Goal: Task Accomplishment & Management: Manage account settings

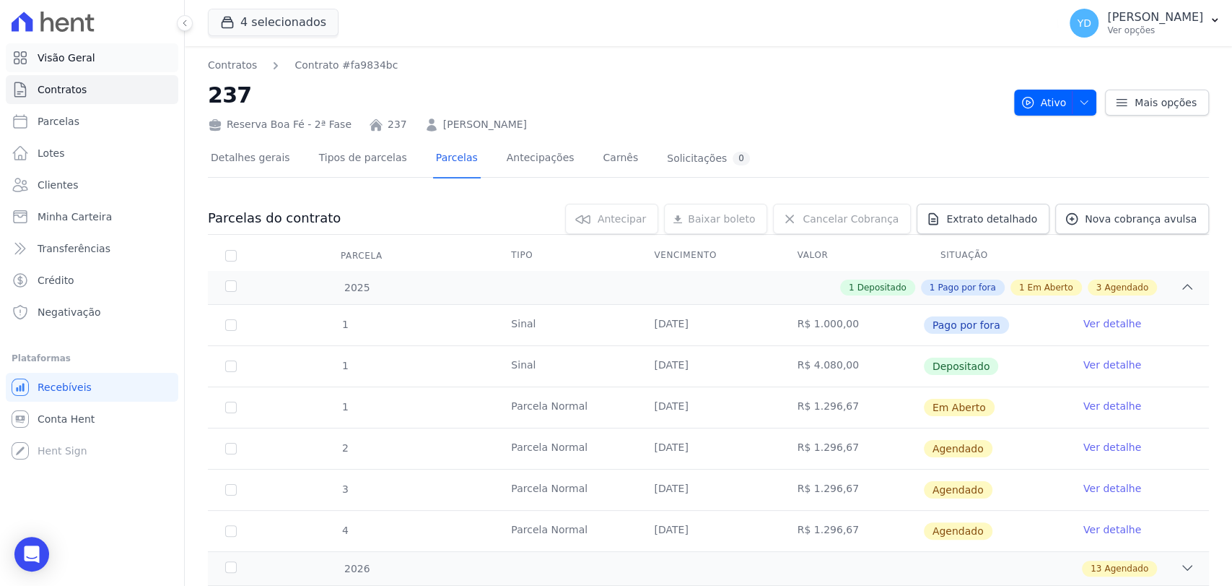
click at [157, 56] on link "Visão Geral" at bounding box center [92, 57] width 173 height 29
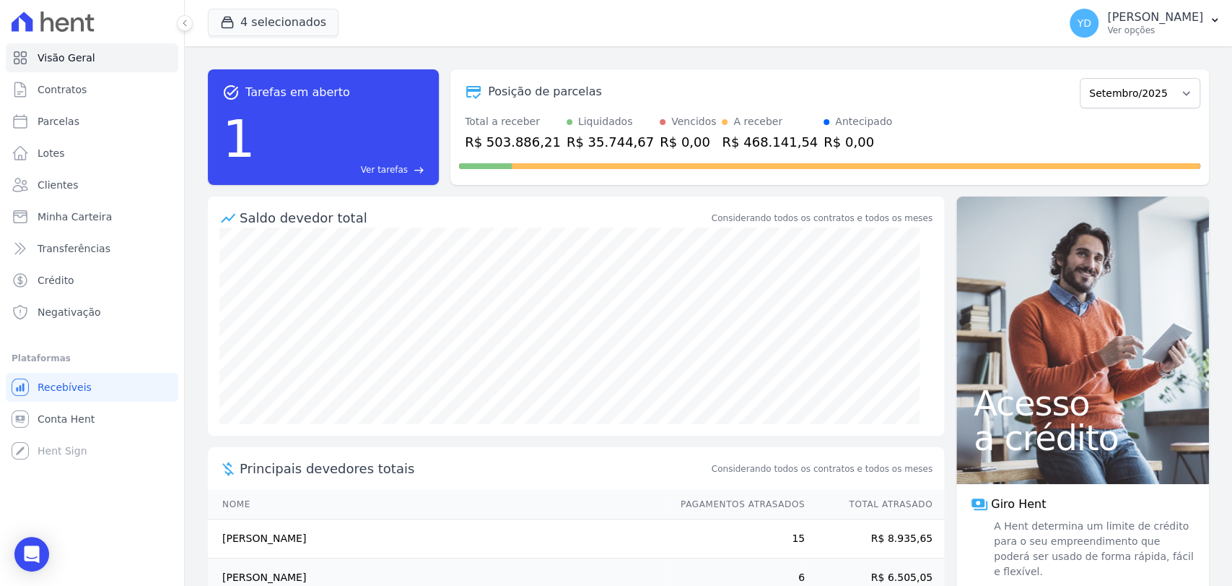
click at [403, 167] on span "Ver tarefas" at bounding box center [384, 169] width 47 height 13
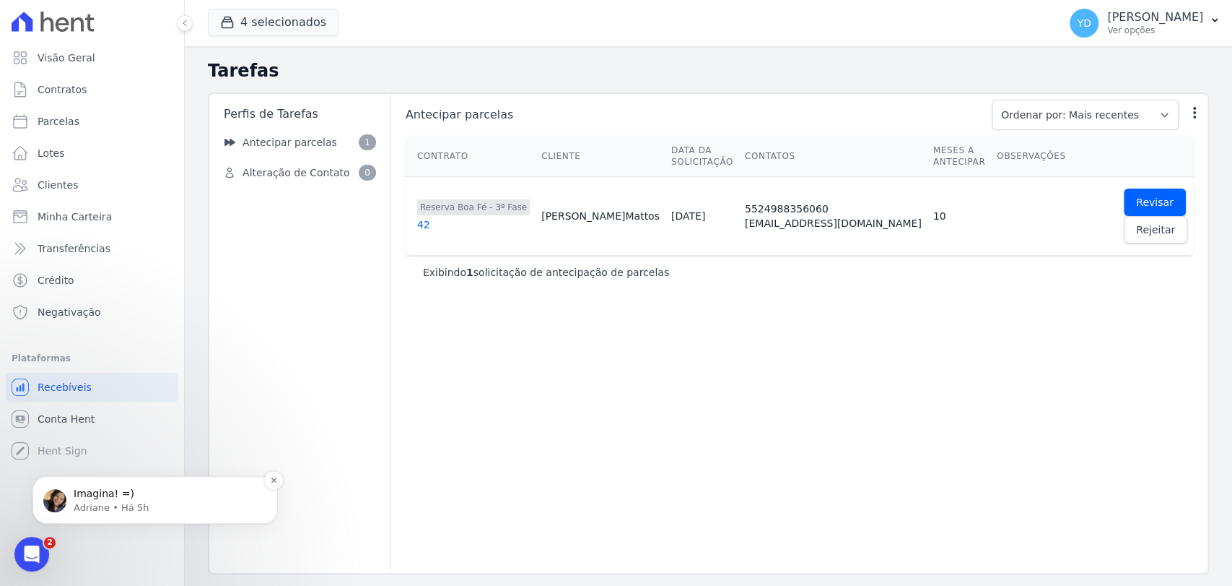
click at [256, 482] on div "Imagina! =) [PERSON_NAME] • Há 5h" at bounding box center [154, 500] width 245 height 48
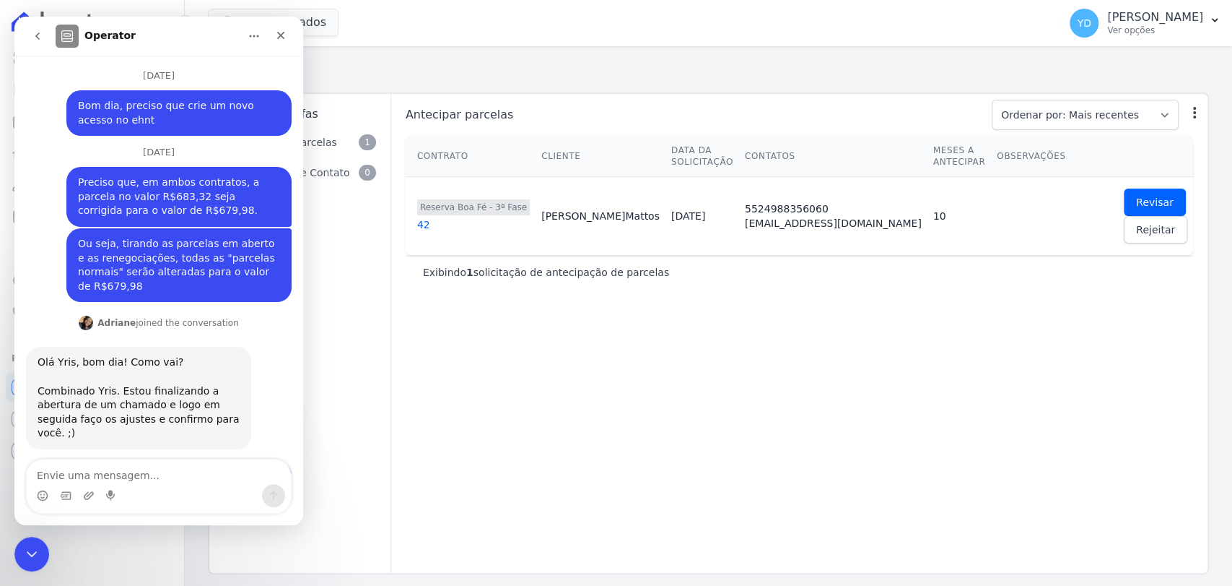
scroll to position [1, 0]
click at [291, 37] on div "Fechar" at bounding box center [281, 35] width 26 height 26
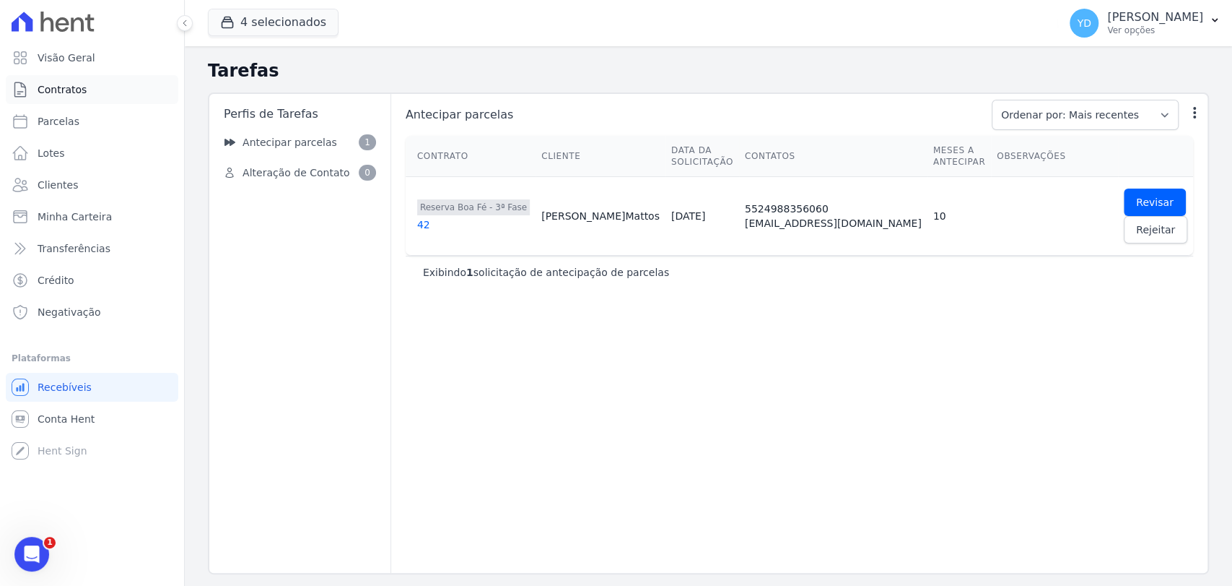
scroll to position [12447, 0]
click at [422, 225] on div "42" at bounding box center [473, 224] width 113 height 14
click at [515, 226] on div "42" at bounding box center [473, 224] width 113 height 14
drag, startPoint x: 48, startPoint y: 90, endPoint x: 99, endPoint y: 100, distance: 52.2
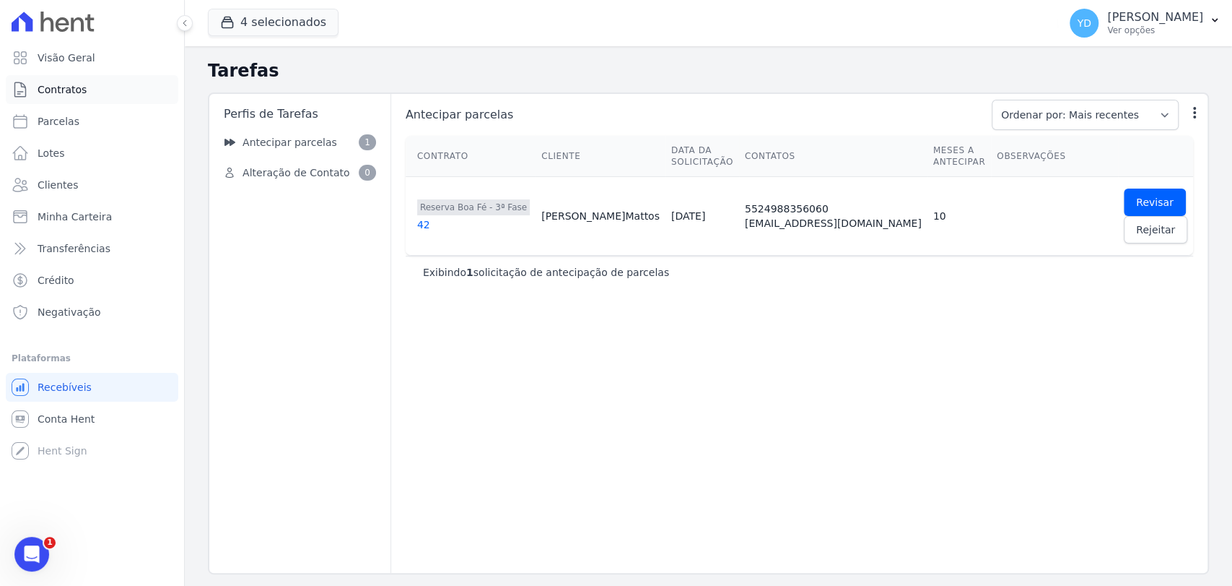
click at [98, 100] on link "Contratos" at bounding box center [92, 89] width 173 height 29
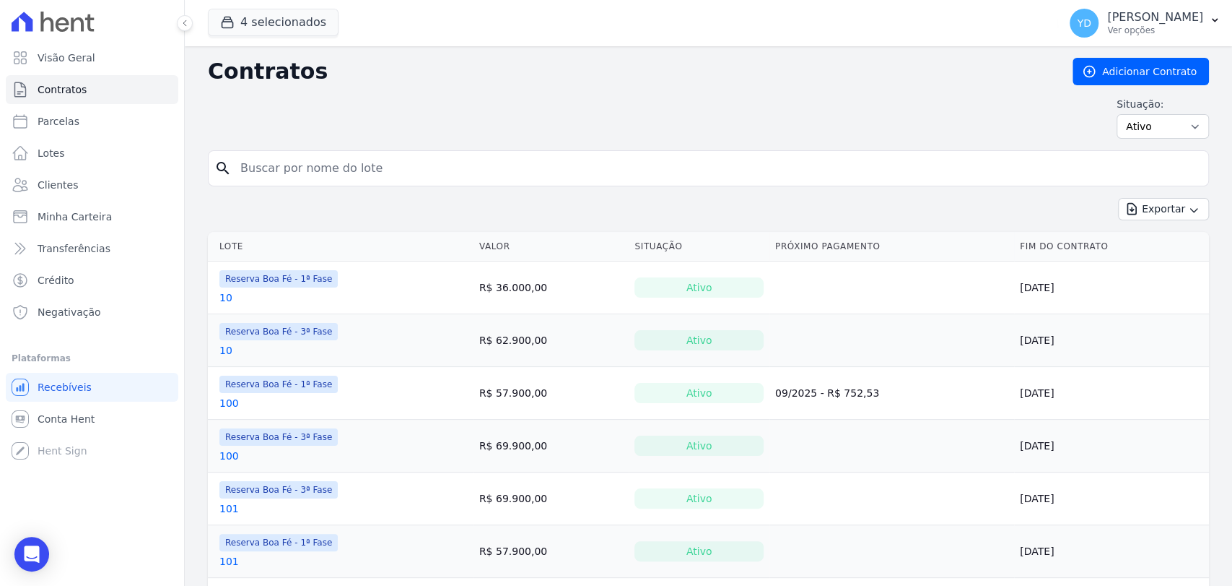
click at [312, 169] on input "search" at bounding box center [717, 168] width 971 height 29
type input "42"
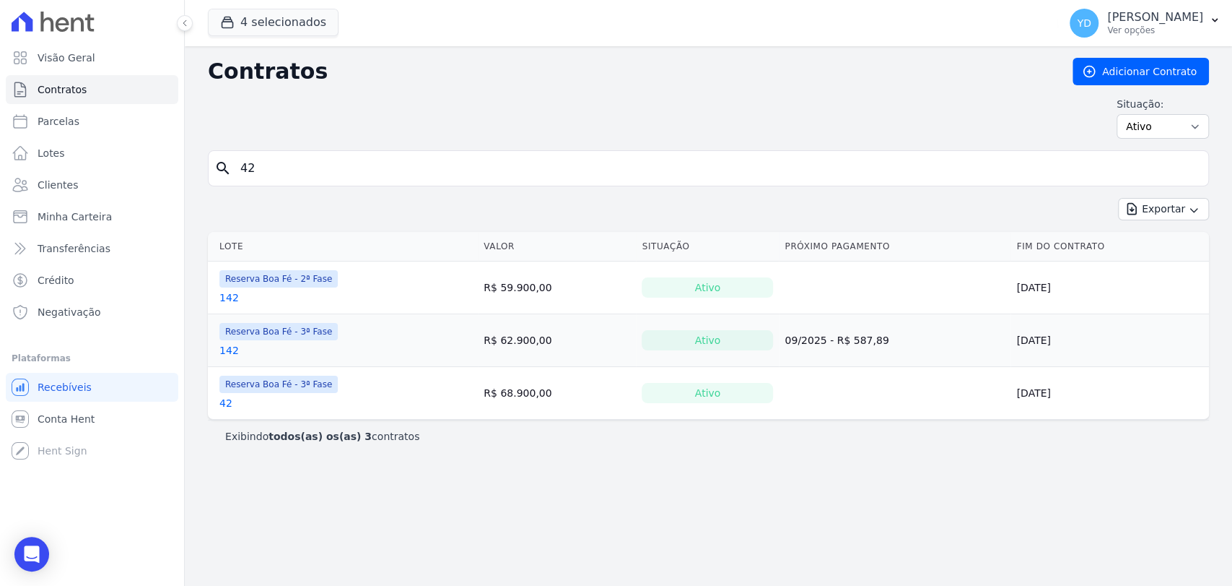
click at [227, 403] on link "42" at bounding box center [225, 403] width 13 height 14
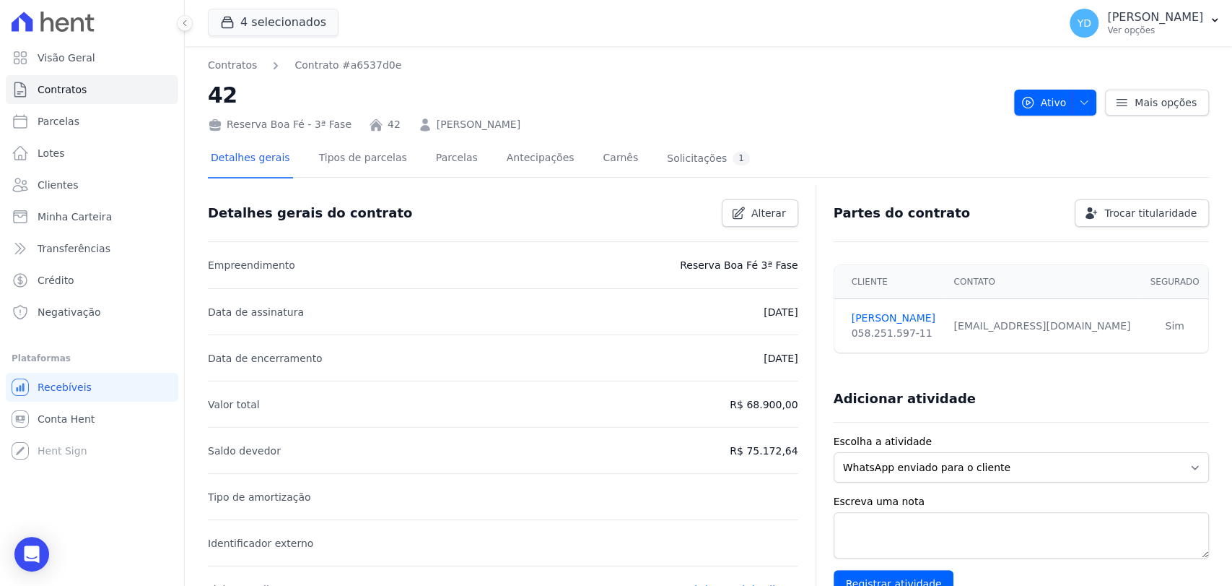
click at [456, 117] on link "[PERSON_NAME]" at bounding box center [479, 124] width 84 height 15
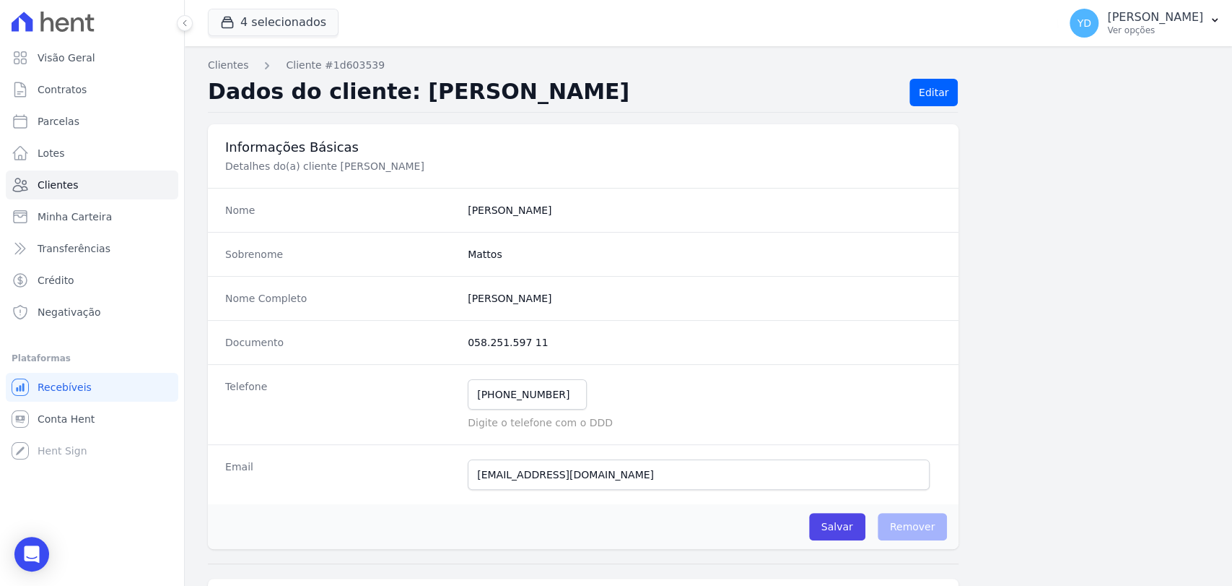
click at [544, 412] on dd "[PHONE_NUMBER] Mensagem de SMS ainda não enviada.. Mensagem de [PERSON_NAME] ai…" at bounding box center [705, 404] width 474 height 51
click at [544, 402] on input "[PHONE_NUMBER]" at bounding box center [527, 394] width 119 height 30
click at [543, 402] on input "[PHONE_NUMBER]" at bounding box center [527, 394] width 119 height 30
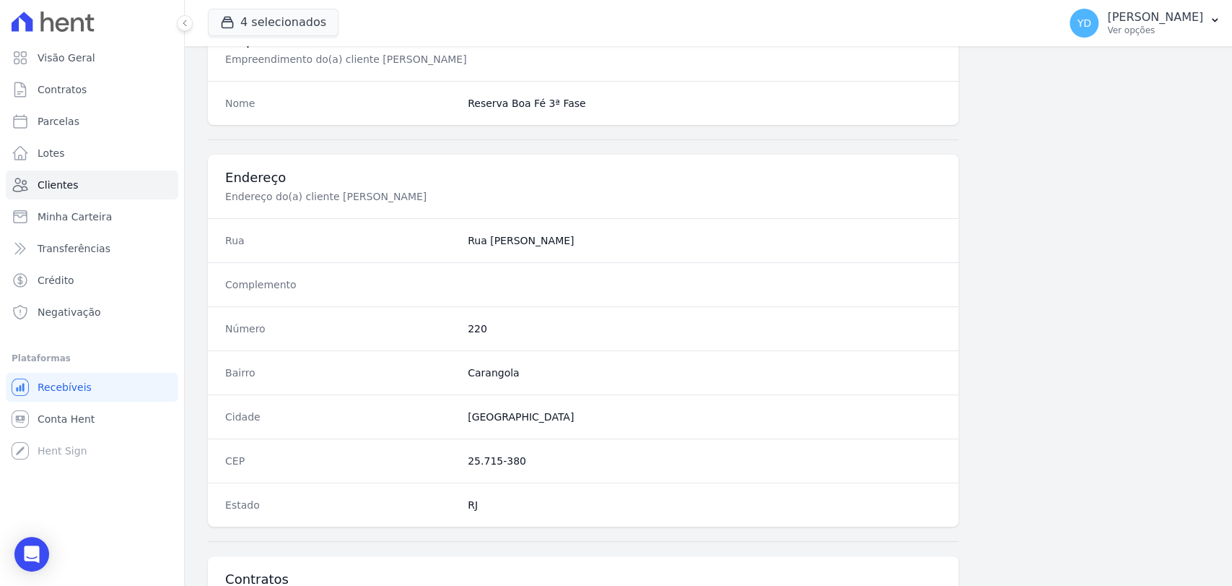
scroll to position [762, 0]
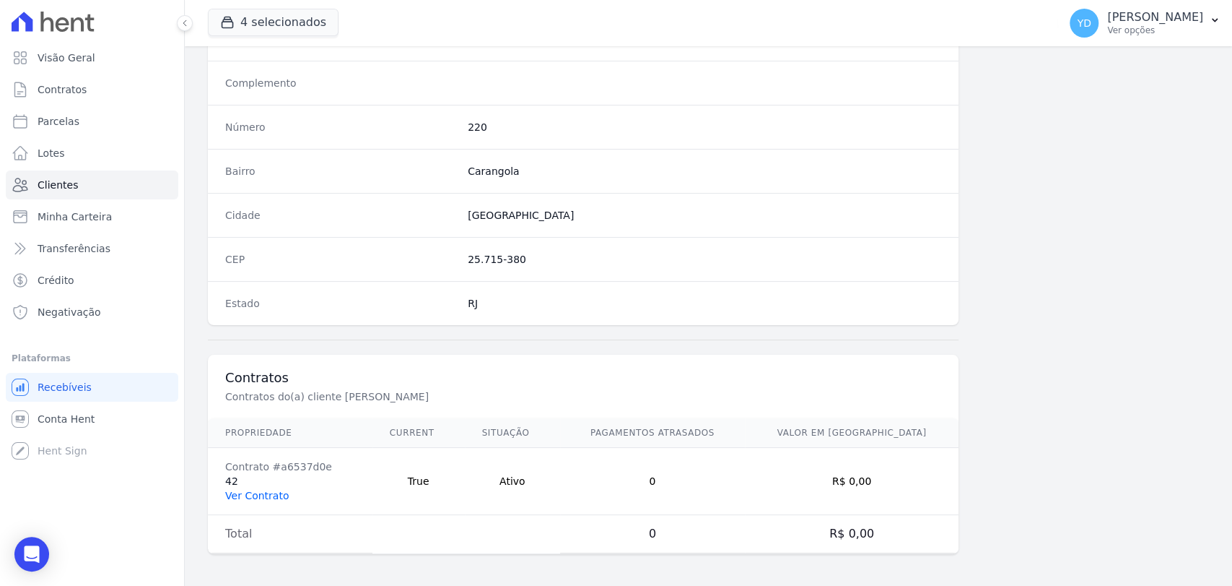
click at [267, 495] on link "Ver Contrato" at bounding box center [257, 496] width 64 height 12
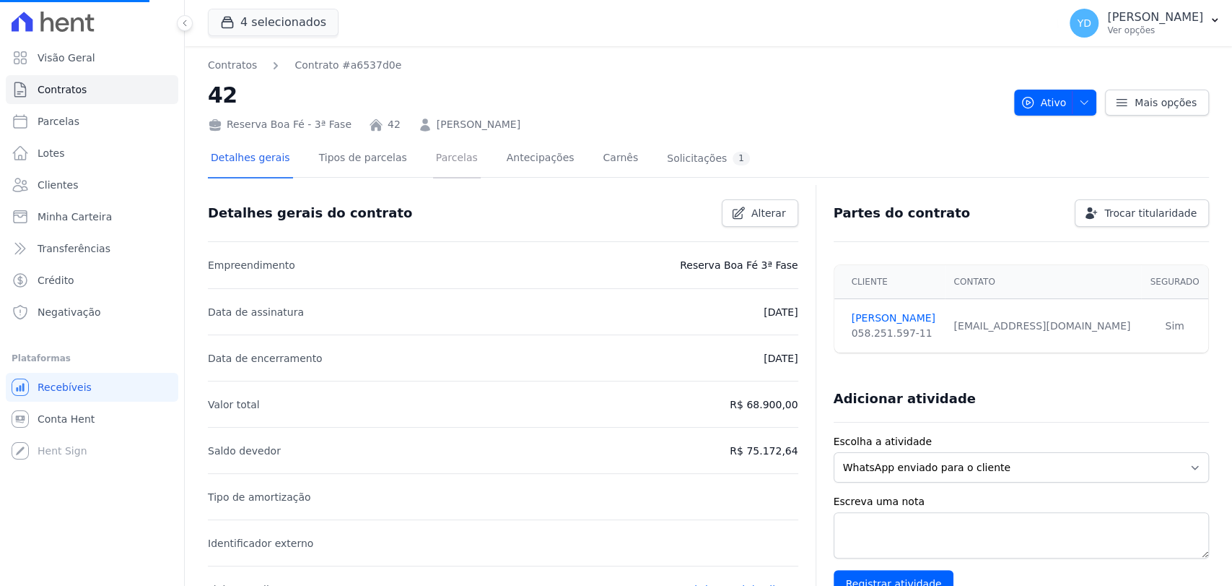
click at [445, 153] on link "Parcelas" at bounding box center [457, 159] width 48 height 38
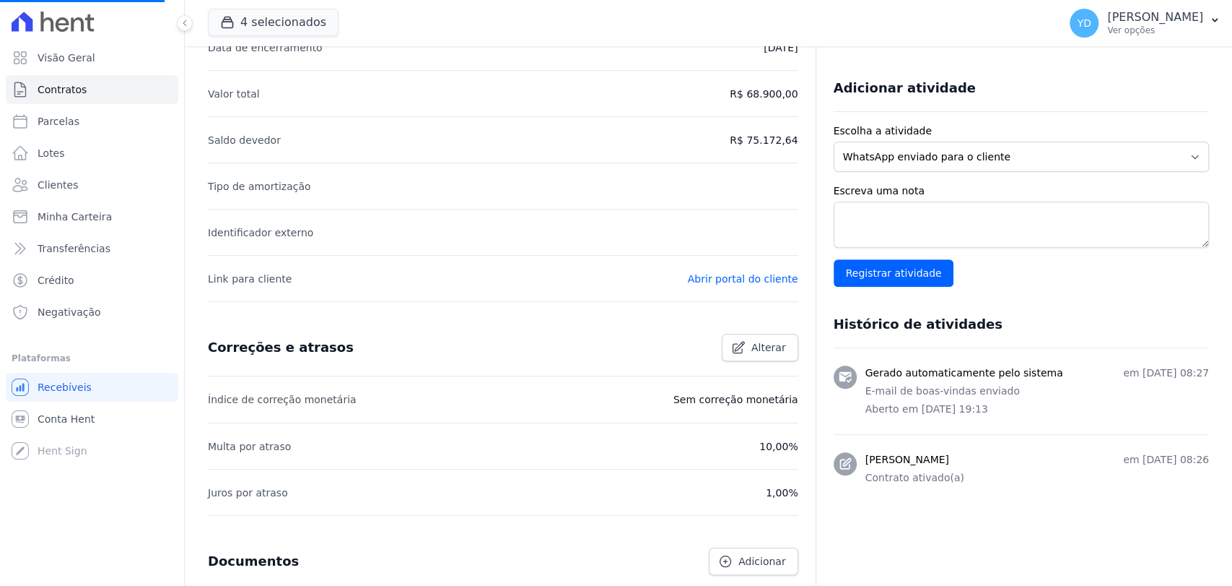
scroll to position [401, 0]
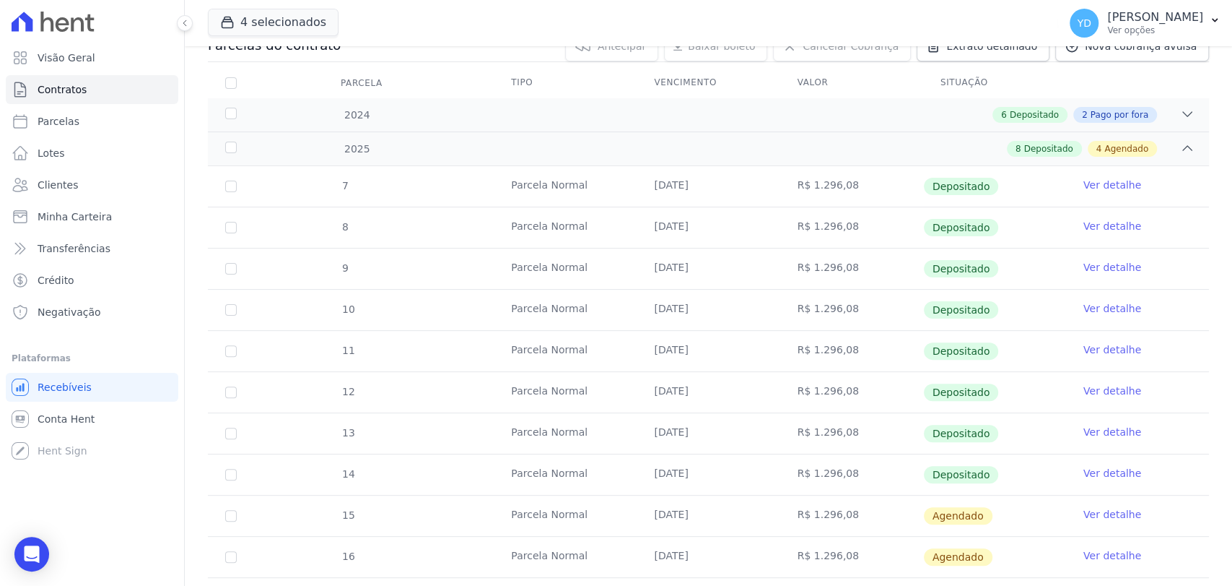
scroll to position [457, 0]
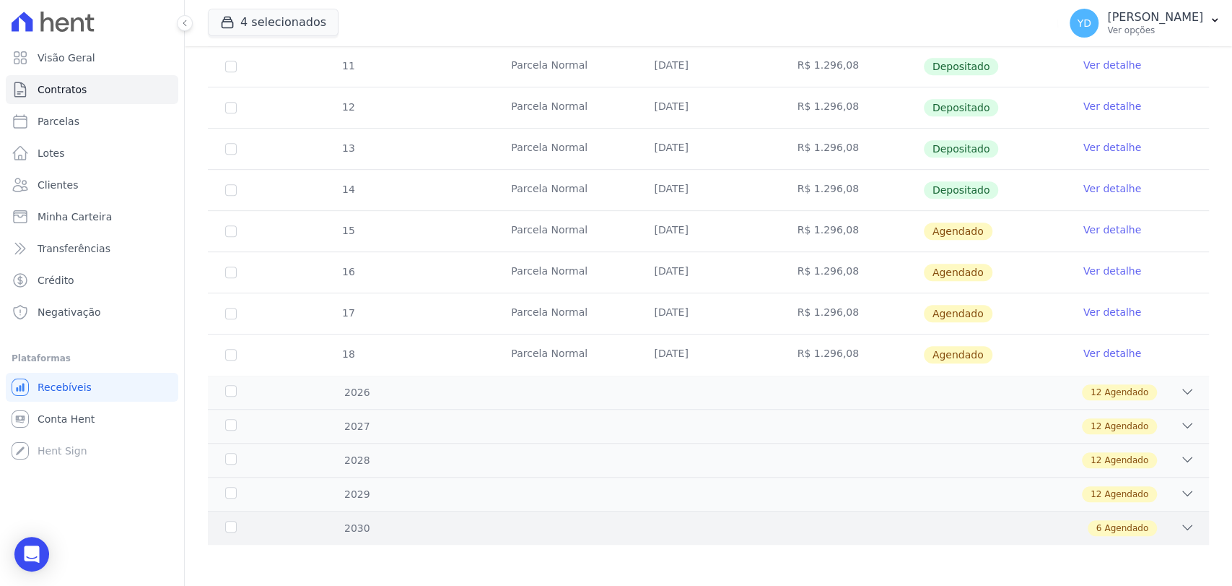
click at [613, 533] on div "6 Agendado" at bounding box center [758, 528] width 874 height 16
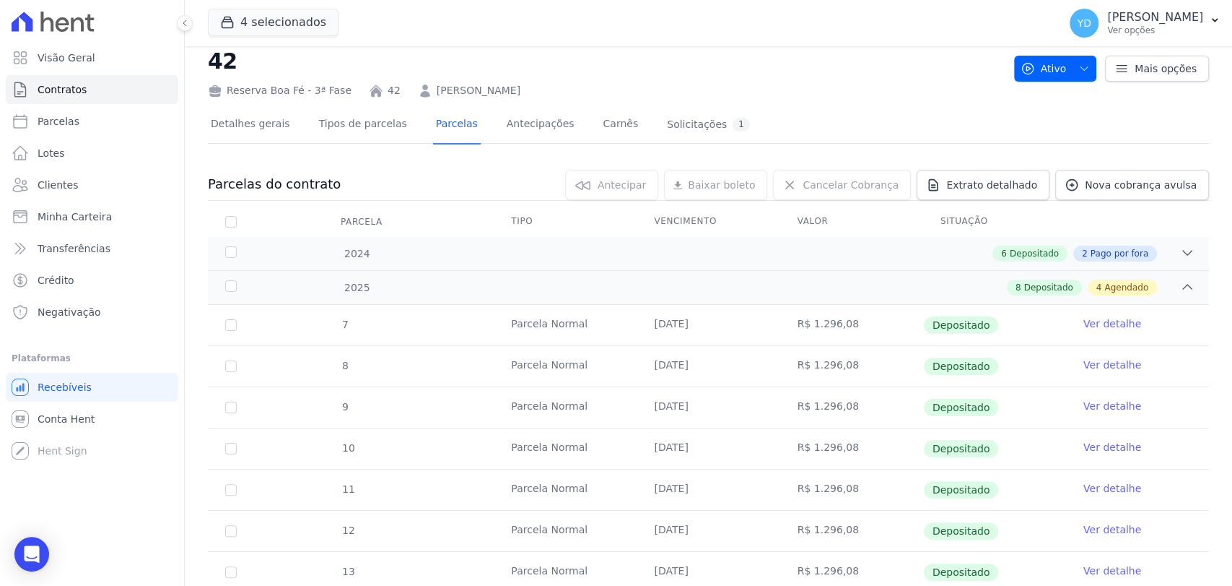
scroll to position [0, 0]
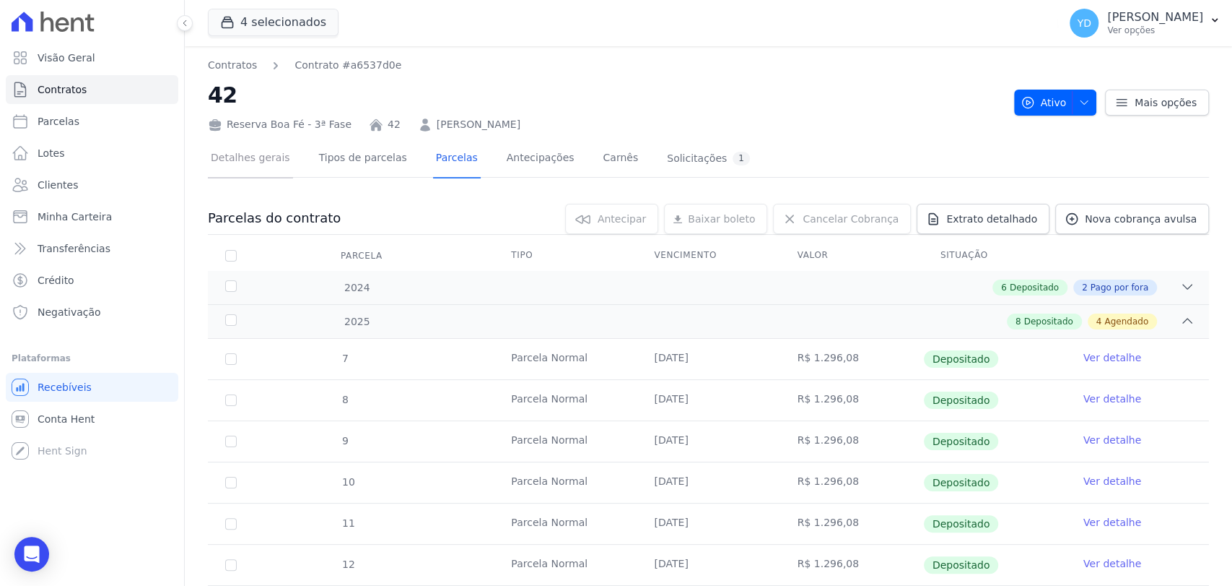
click at [272, 155] on link "Detalhes gerais" at bounding box center [250, 159] width 85 height 38
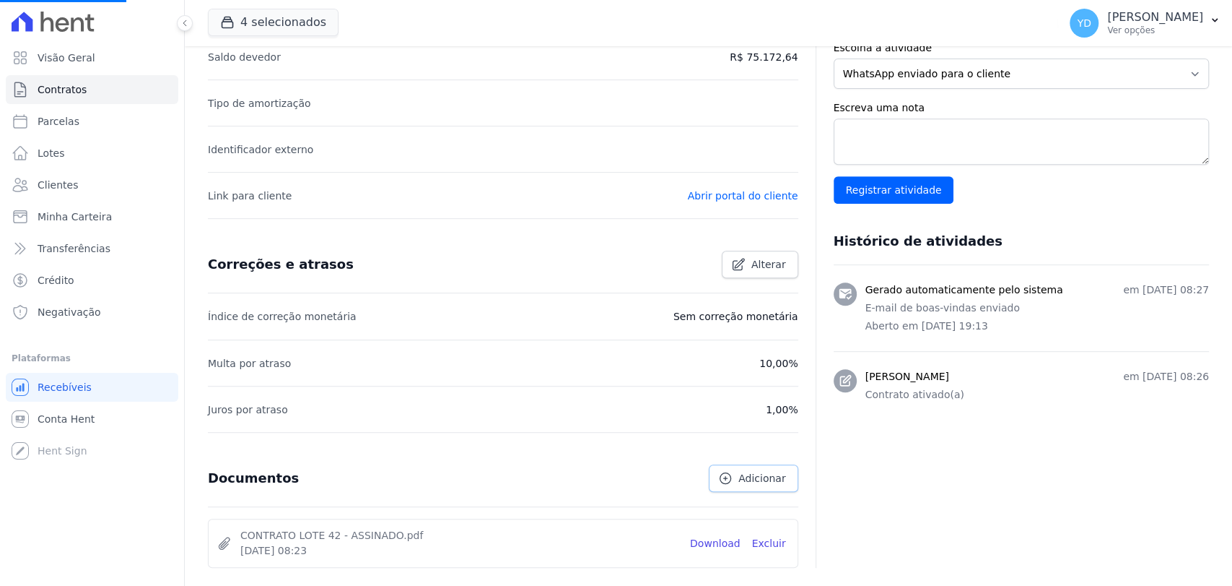
scroll to position [478, 0]
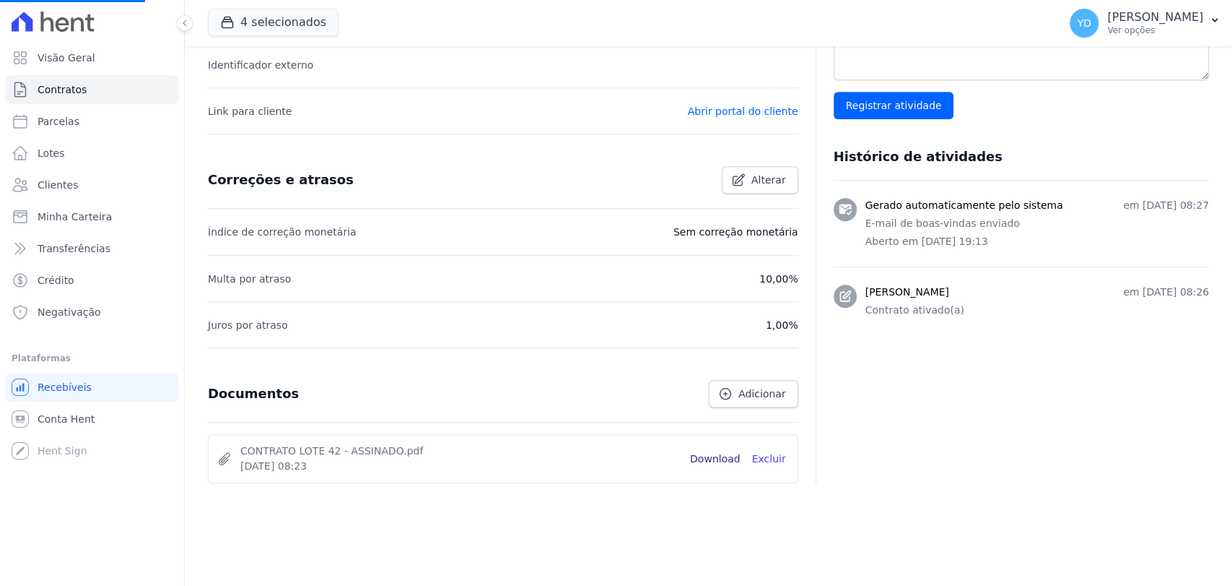
click at [709, 458] on link "Download" at bounding box center [715, 458] width 51 height 15
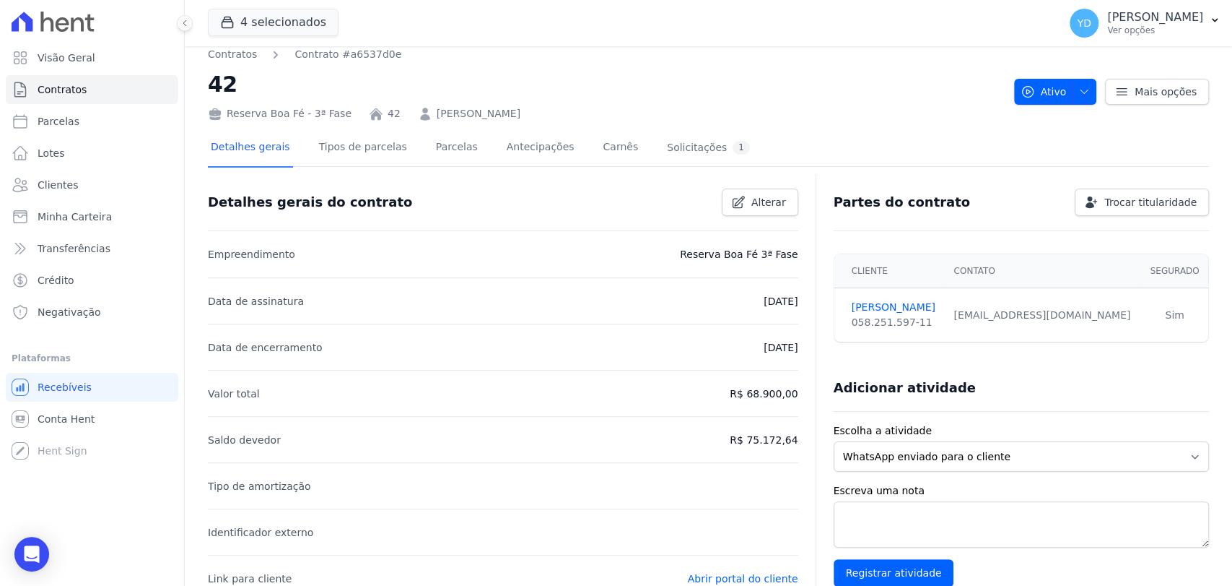
scroll to position [0, 0]
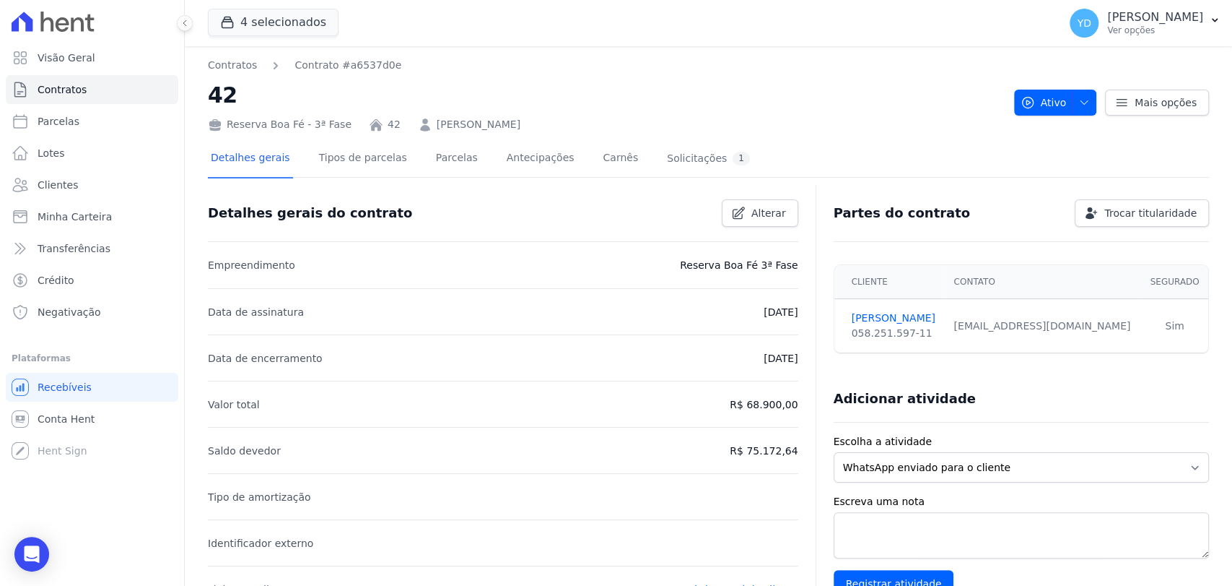
click at [406, 146] on div "Detalhes gerais Tipos de parcelas [GEOGRAPHIC_DATA] Antecipações Carnês Solicit…" at bounding box center [480, 159] width 545 height 38
click at [406, 162] on div "Detalhes gerais Tipos de parcelas [GEOGRAPHIC_DATA] Antecipações Carnês Solicit…" at bounding box center [480, 159] width 545 height 38
click at [433, 157] on link "Parcelas" at bounding box center [457, 159] width 48 height 38
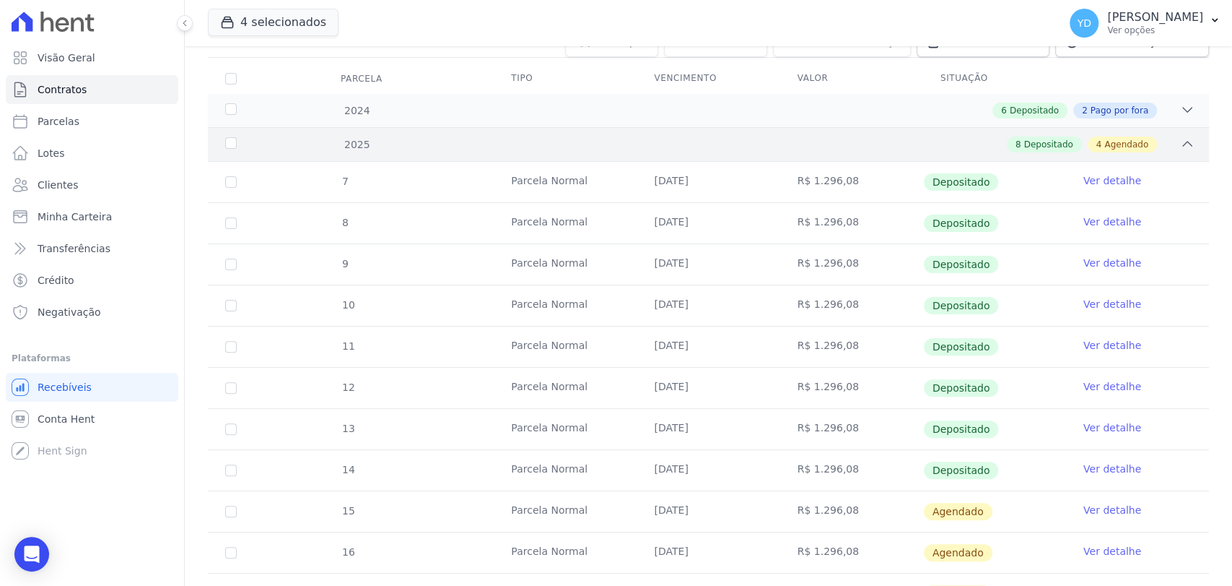
scroll to position [457, 0]
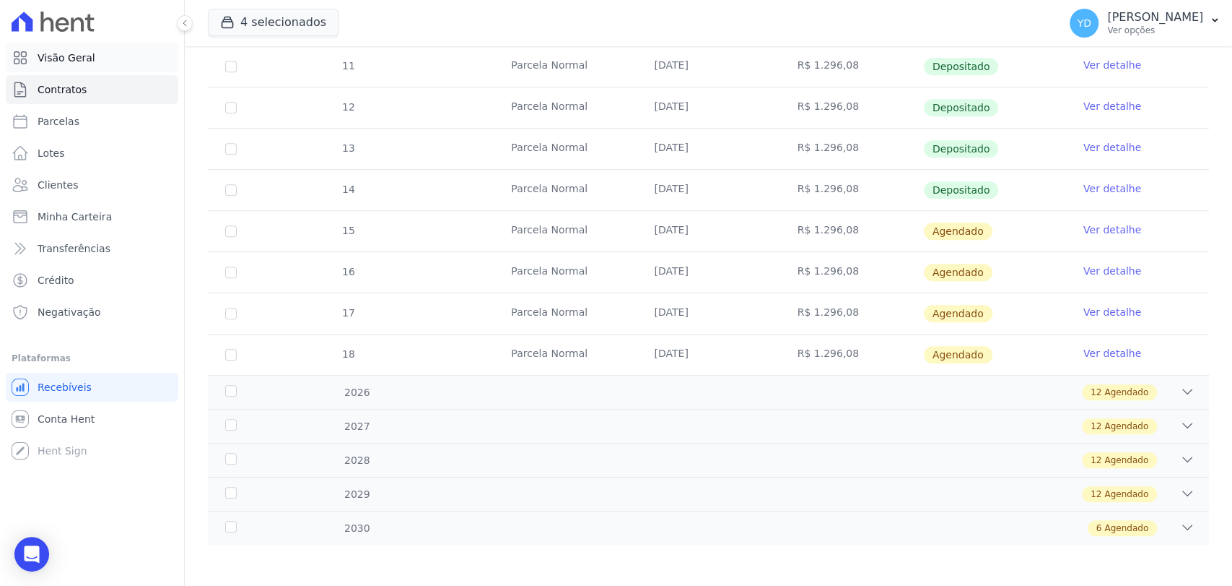
click at [87, 53] on span "Visão Geral" at bounding box center [67, 58] width 58 height 14
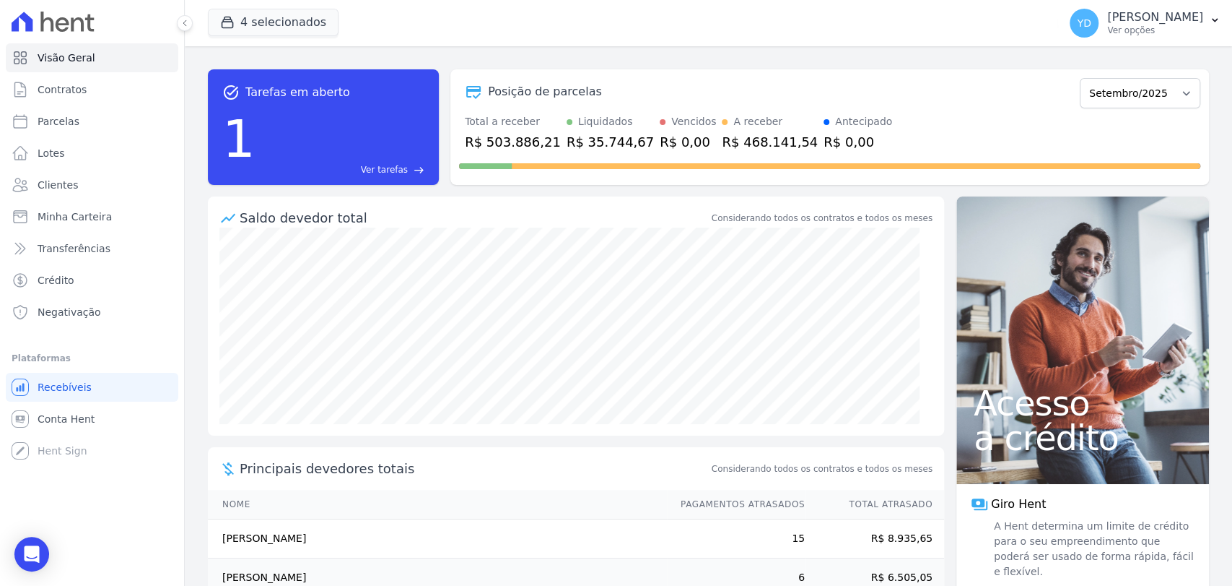
click at [404, 169] on span "Ver tarefas" at bounding box center [384, 169] width 47 height 13
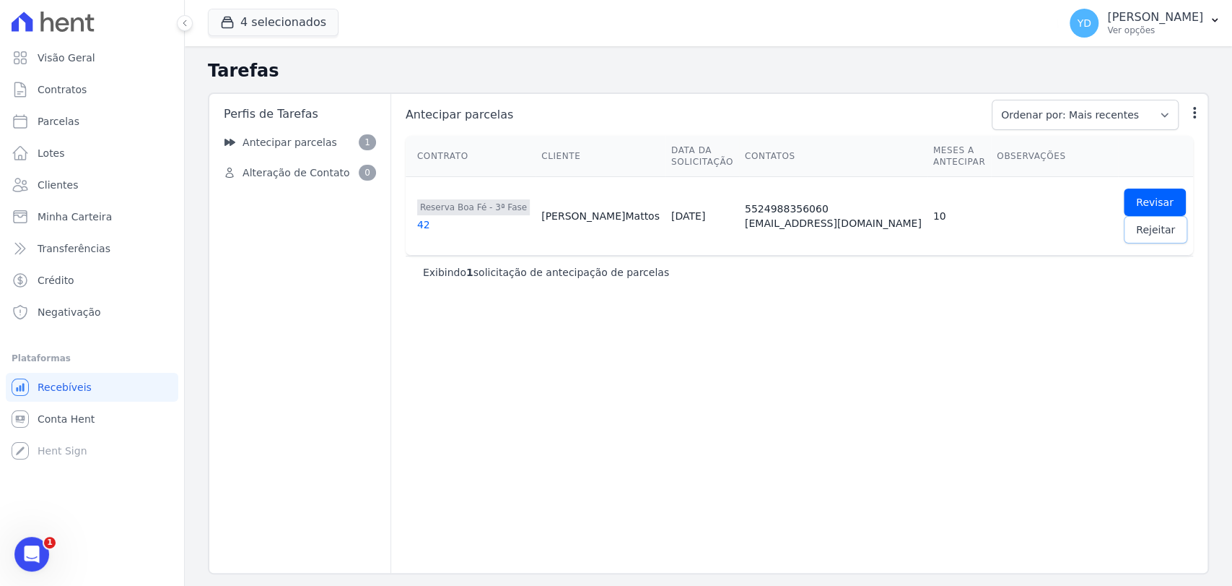
click at [1136, 232] on span "Rejeitar" at bounding box center [1155, 229] width 39 height 14
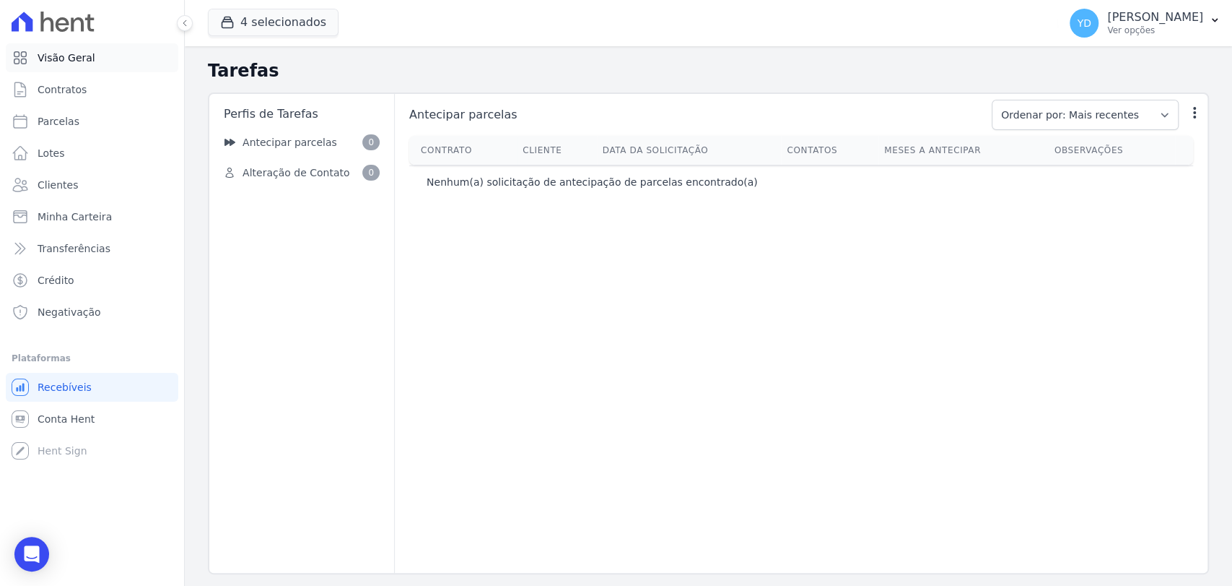
click at [58, 48] on link "Visão Geral" at bounding box center [92, 57] width 173 height 29
